Goal: Transaction & Acquisition: Purchase product/service

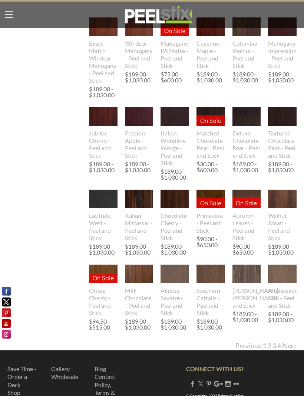
scroll to position [1393, 0]
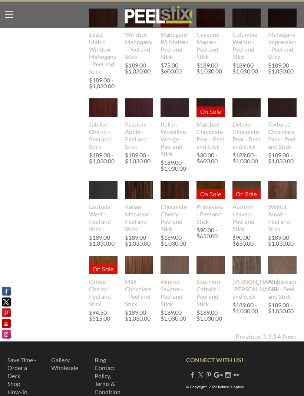
click at [288, 338] on link "Next" at bounding box center [290, 337] width 14 height 8
click at [268, 337] on link "2" at bounding box center [270, 337] width 4 height 8
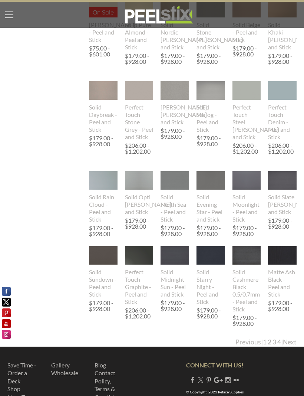
scroll to position [1408, 0]
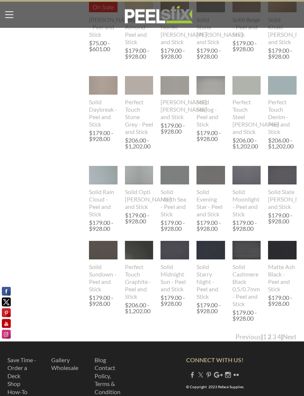
click at [278, 338] on link "4" at bounding box center [280, 337] width 4 height 8
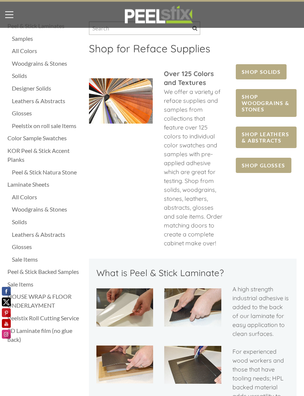
scroll to position [0, 0]
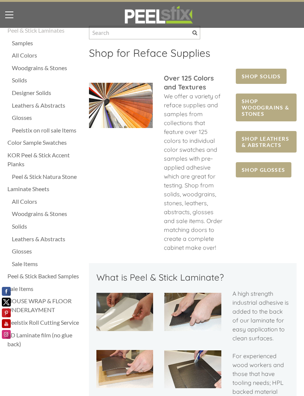
click at [19, 141] on div "Color Sample Swatches" at bounding box center [44, 142] width 74 height 9
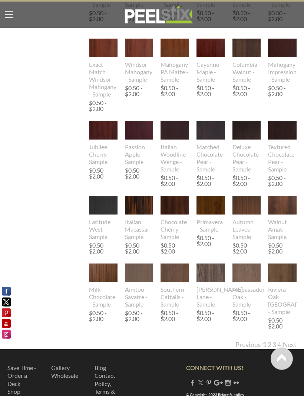
scroll to position [679, 0]
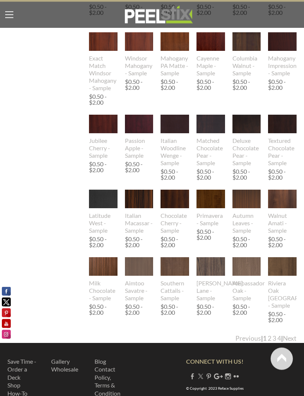
click at [268, 338] on link "2" at bounding box center [270, 339] width 4 height 8
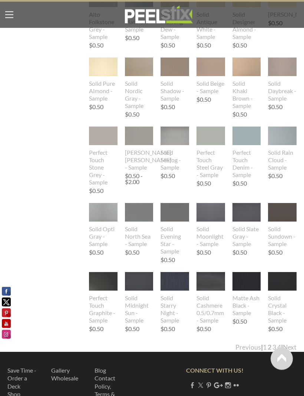
scroll to position [656, 0]
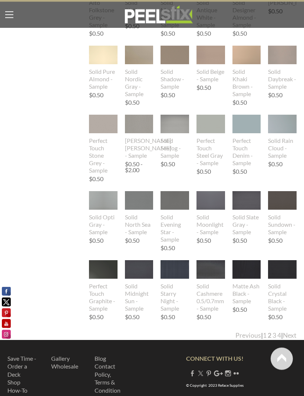
click at [273, 337] on link "3" at bounding box center [275, 336] width 4 height 8
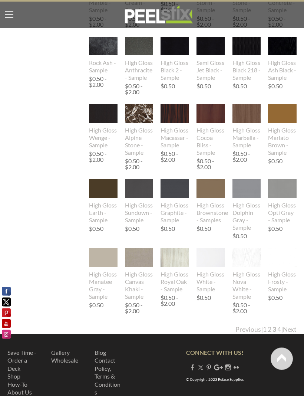
scroll to position [0, 0]
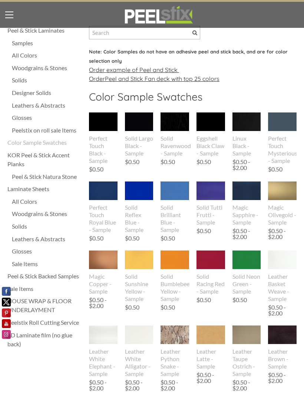
click at [281, 215] on div "Magic Olivegold - Sample" at bounding box center [282, 215] width 29 height 22
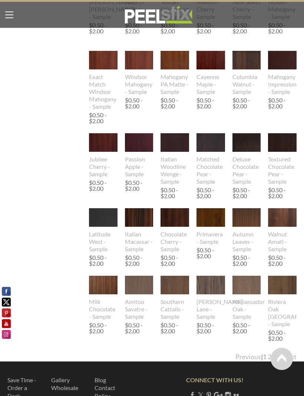
scroll to position [682, 0]
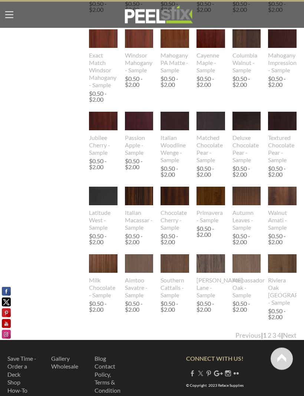
click at [268, 335] on link "2" at bounding box center [270, 336] width 4 height 8
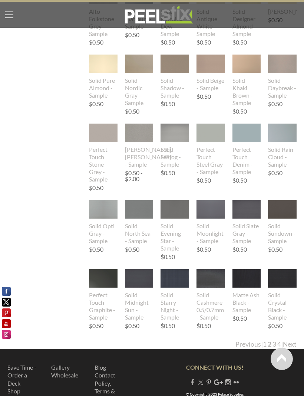
scroll to position [656, 0]
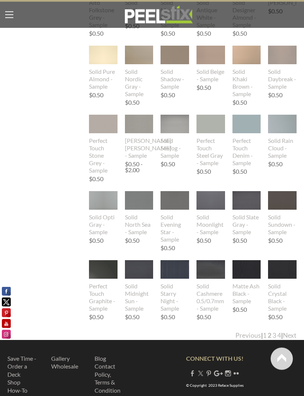
click at [273, 339] on link "3" at bounding box center [275, 336] width 4 height 8
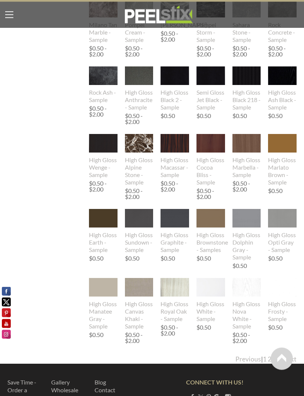
scroll to position [633, 0]
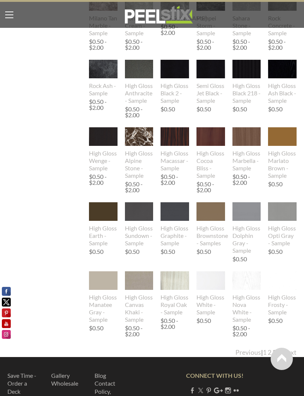
click at [278, 354] on link "4" at bounding box center [280, 352] width 4 height 8
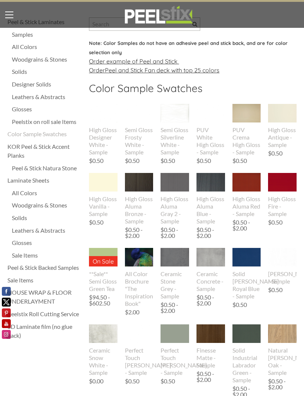
scroll to position [0, 0]
